Goal: Task Accomplishment & Management: Manage account settings

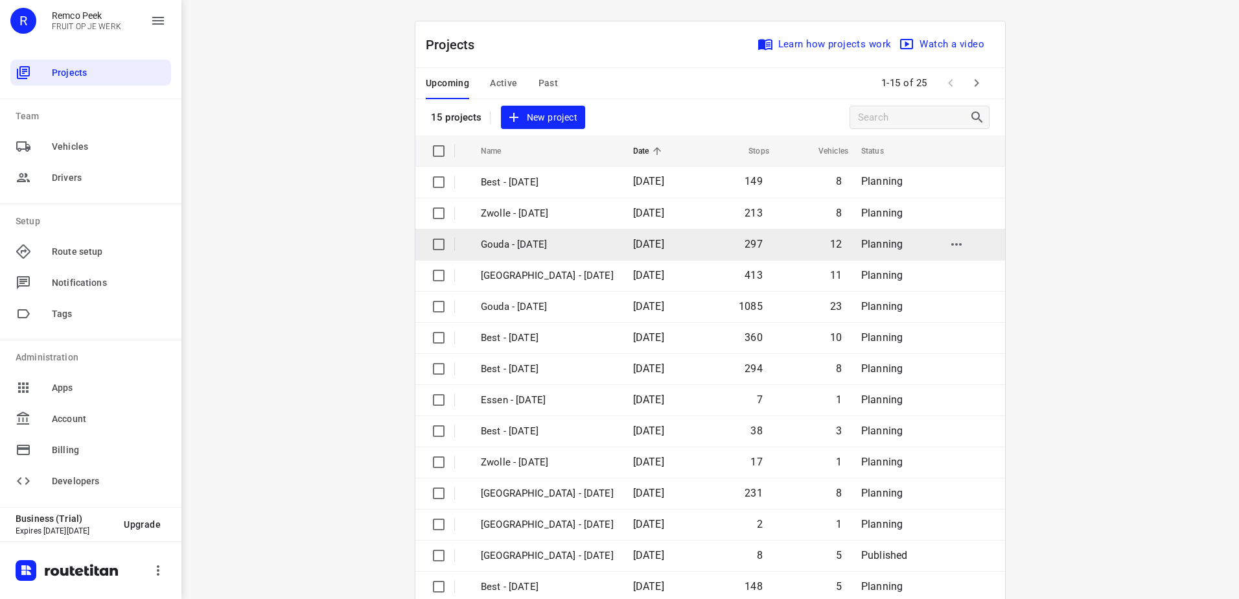
click at [508, 252] on td "Gouda - [DATE]" at bounding box center [545, 244] width 155 height 31
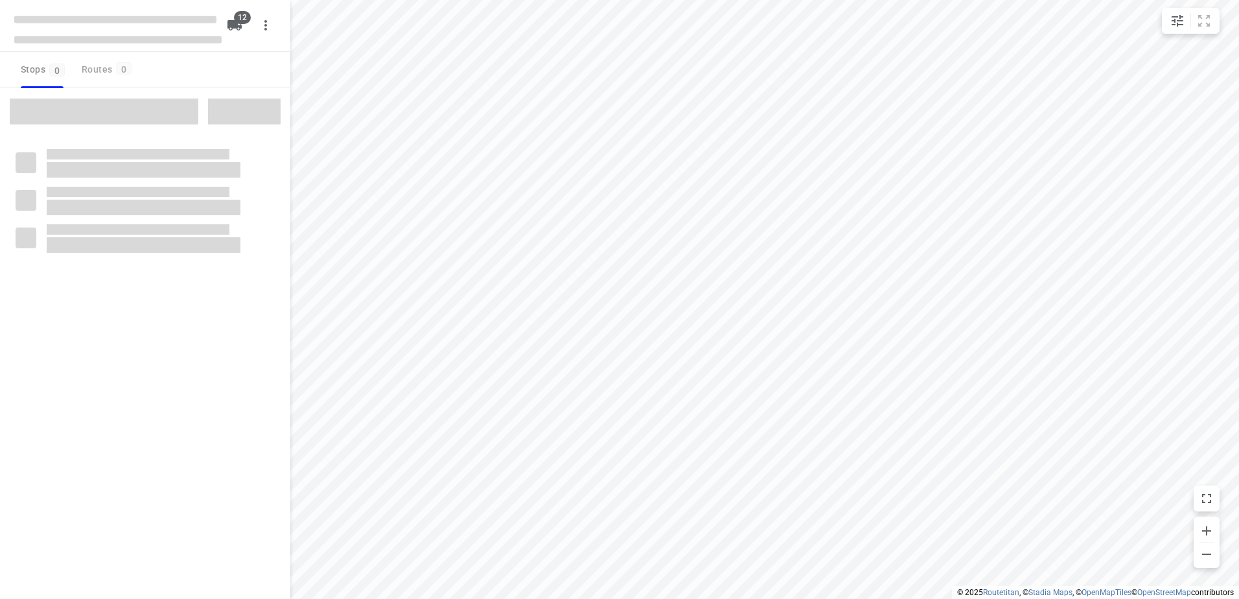
checkbox input "true"
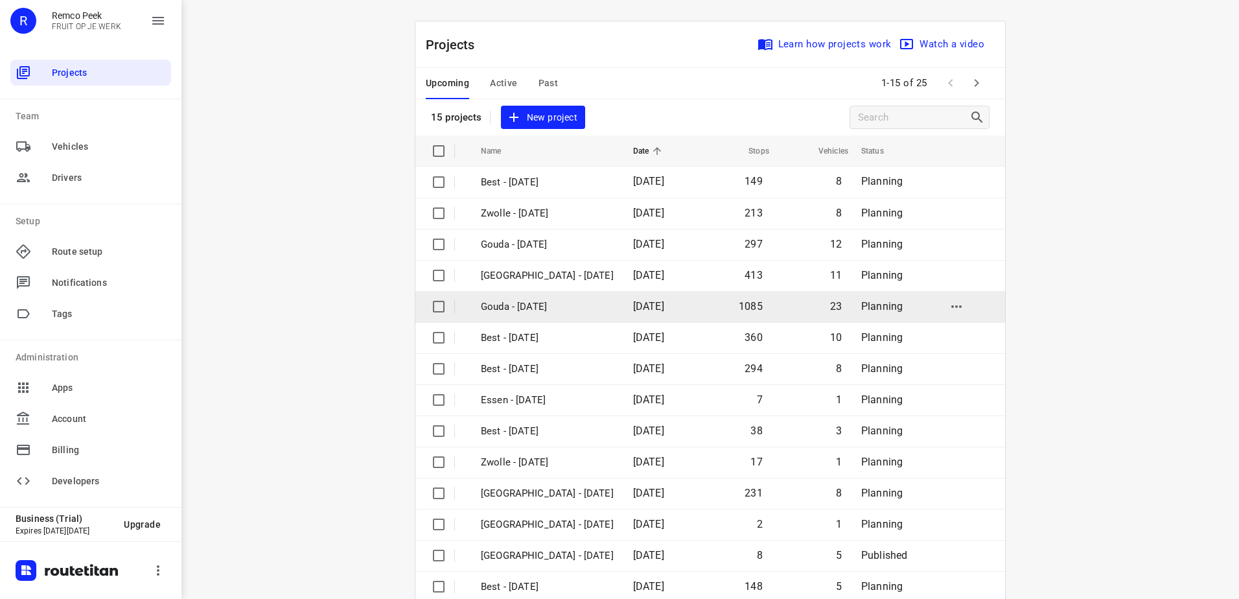
click at [560, 305] on p "Gouda - [DATE]" at bounding box center [547, 306] width 133 height 15
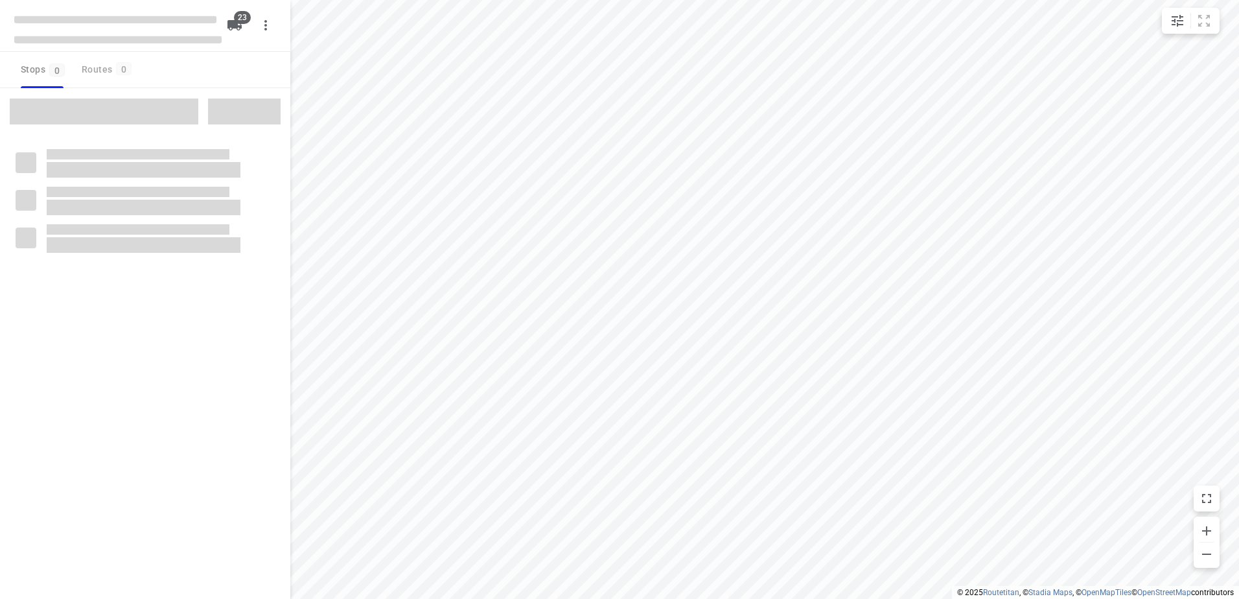
checkbox input "true"
